Goal: Use online tool/utility: Utilize a website feature to perform a specific function

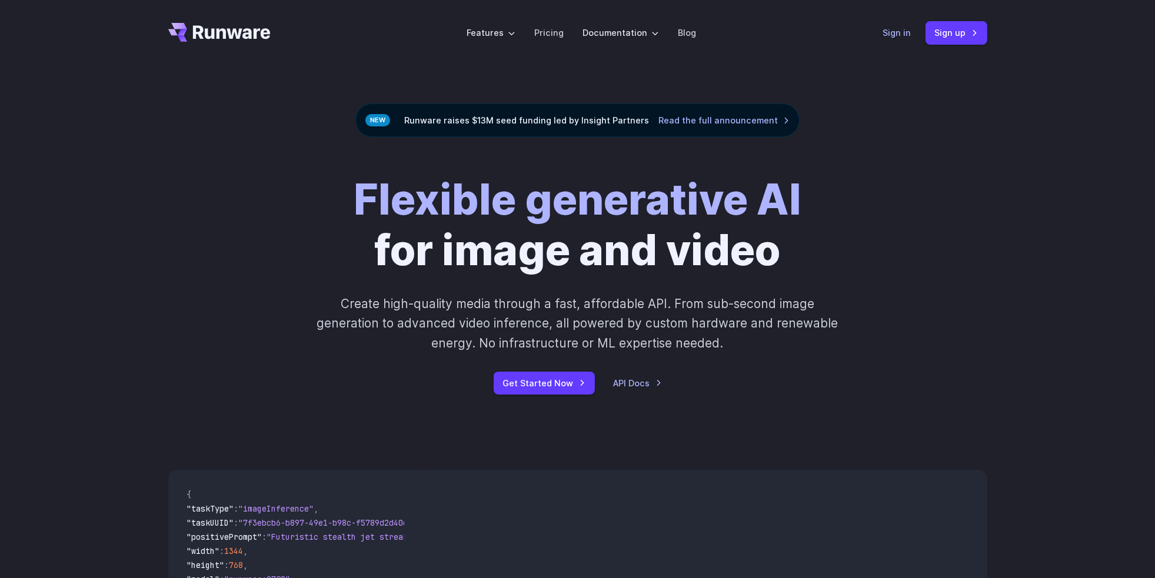
click at [894, 35] on link "Sign in" at bounding box center [897, 33] width 28 height 14
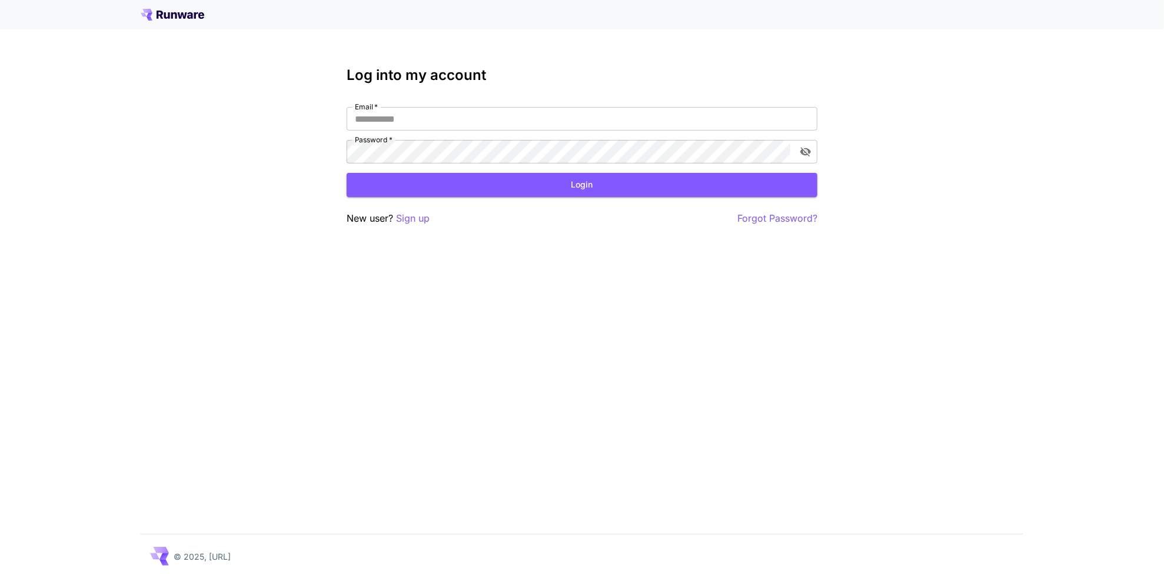
type input "**********"
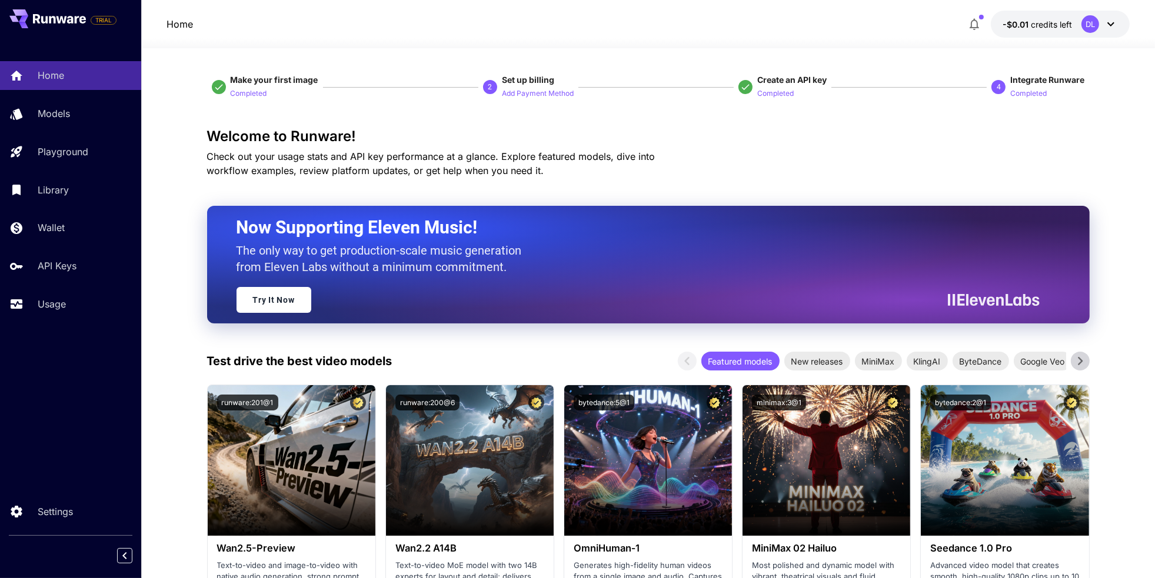
drag, startPoint x: 747, startPoint y: 0, endPoint x: 172, endPoint y: 197, distance: 607.1
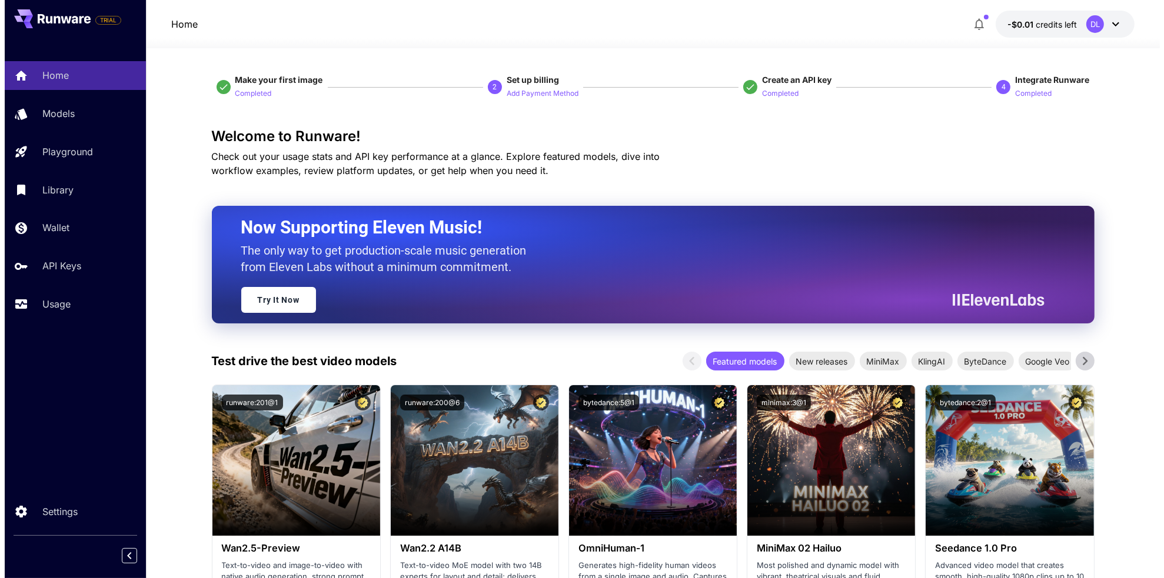
scroll to position [235, 0]
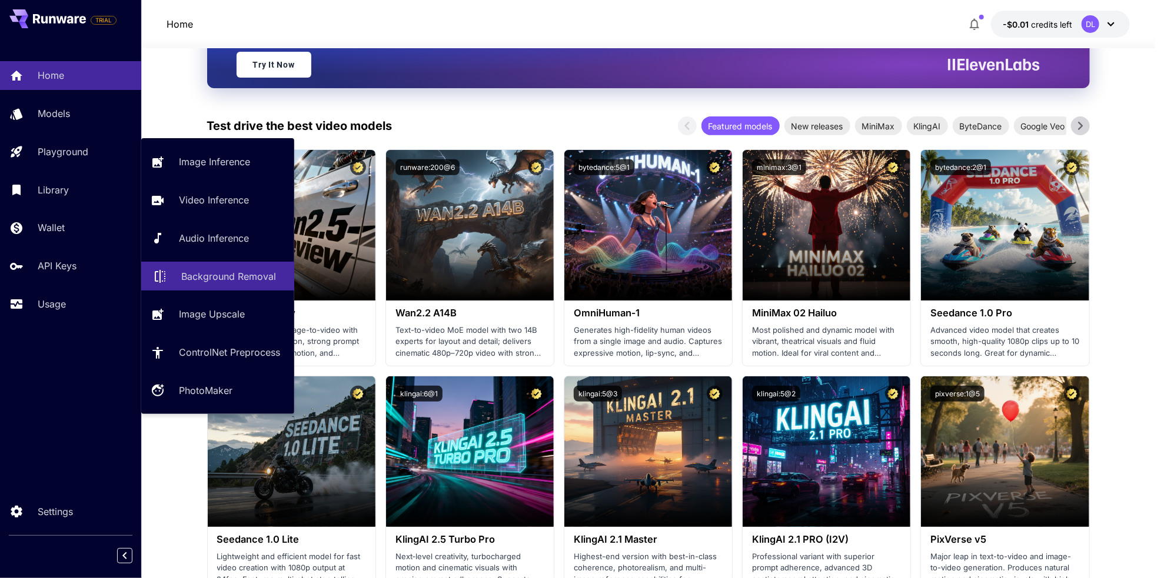
click at [252, 280] on p "Background Removal" at bounding box center [228, 277] width 95 height 14
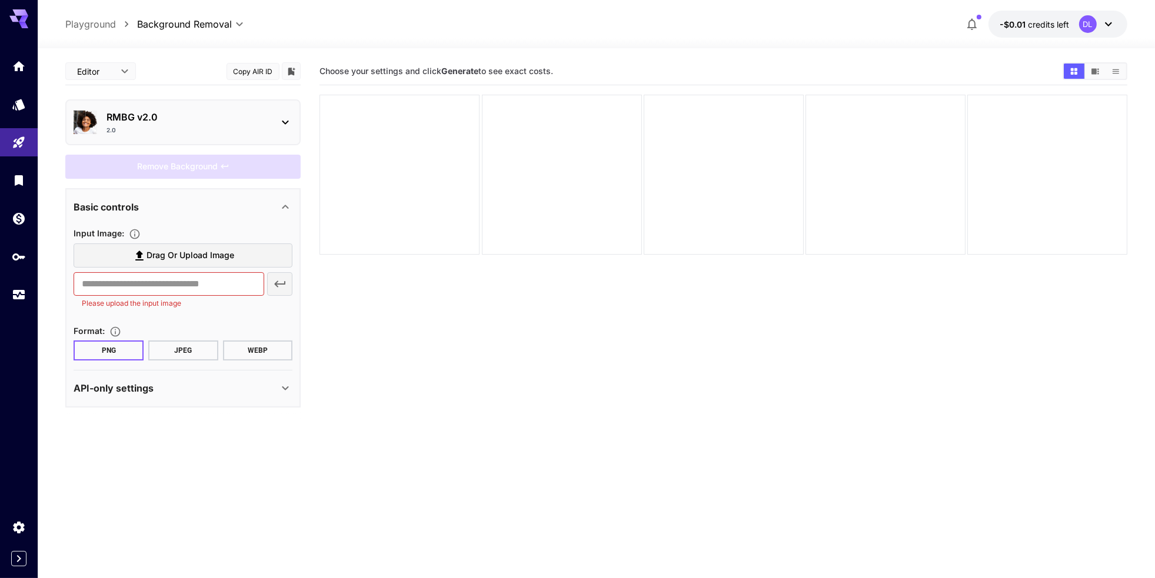
click at [210, 100] on div "RMBG v2.0 2.0" at bounding box center [182, 122] width 235 height 46
click at [711, 211] on div at bounding box center [724, 175] width 160 height 160
click at [203, 174] on div "Remove Background" at bounding box center [182, 167] width 235 height 24
click at [284, 114] on div "RMBG v2.0 2.0" at bounding box center [183, 122] width 219 height 34
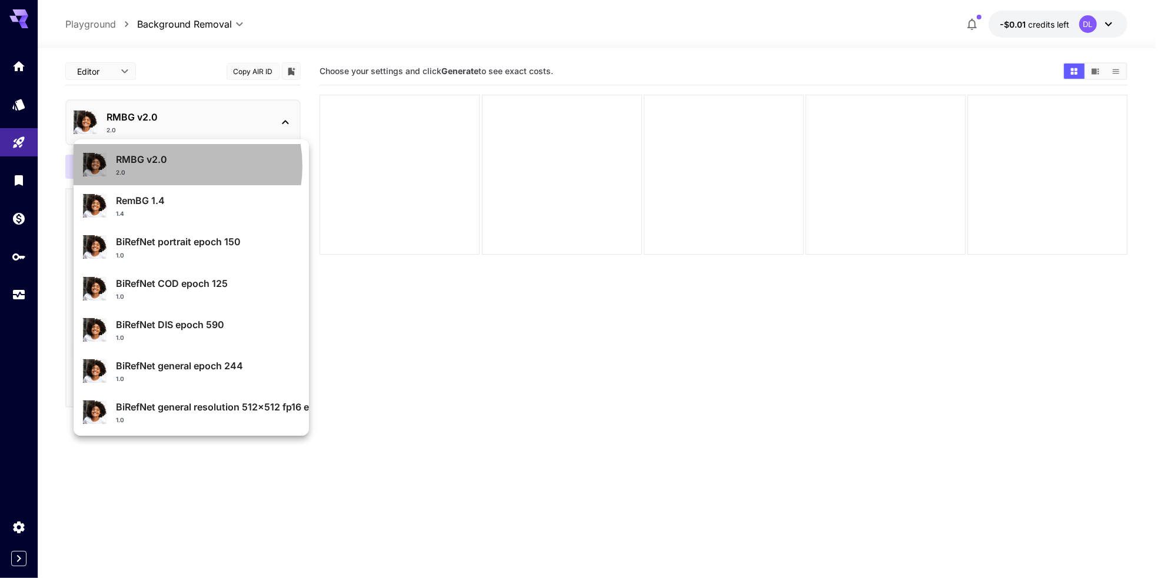
click at [172, 166] on p "RMBG v2.0" at bounding box center [208, 159] width 184 height 14
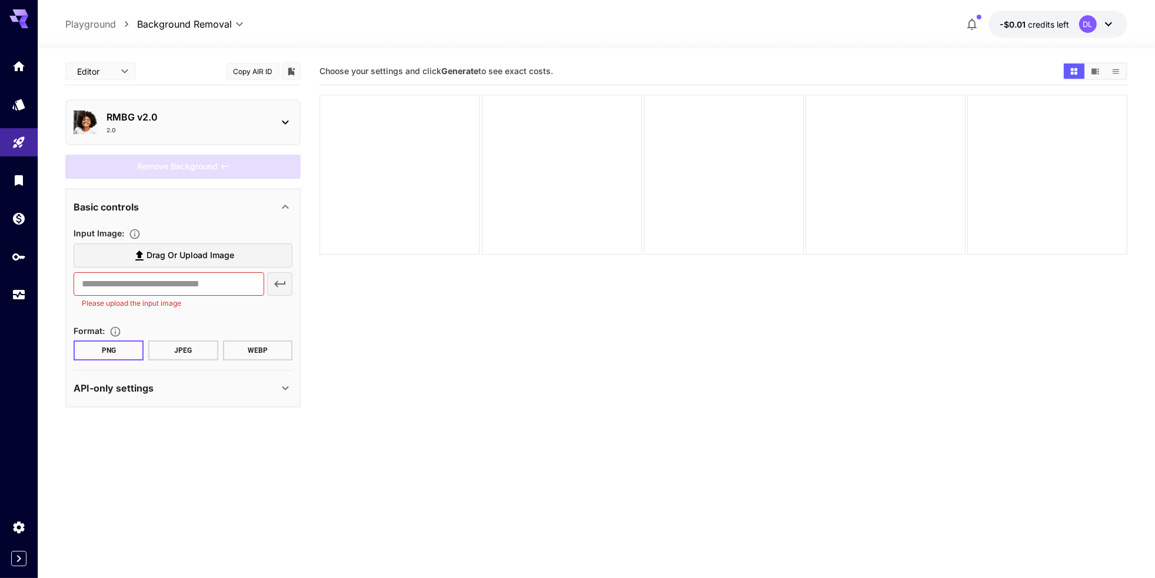
drag, startPoint x: 461, startPoint y: 411, endPoint x: 439, endPoint y: 385, distance: 33.4
click at [461, 408] on section "Choose your settings and click Generate to see exact costs." at bounding box center [723, 347] width 807 height 578
click at [155, 284] on input "text" at bounding box center [169, 284] width 190 height 24
